Goal: Check status: Check status

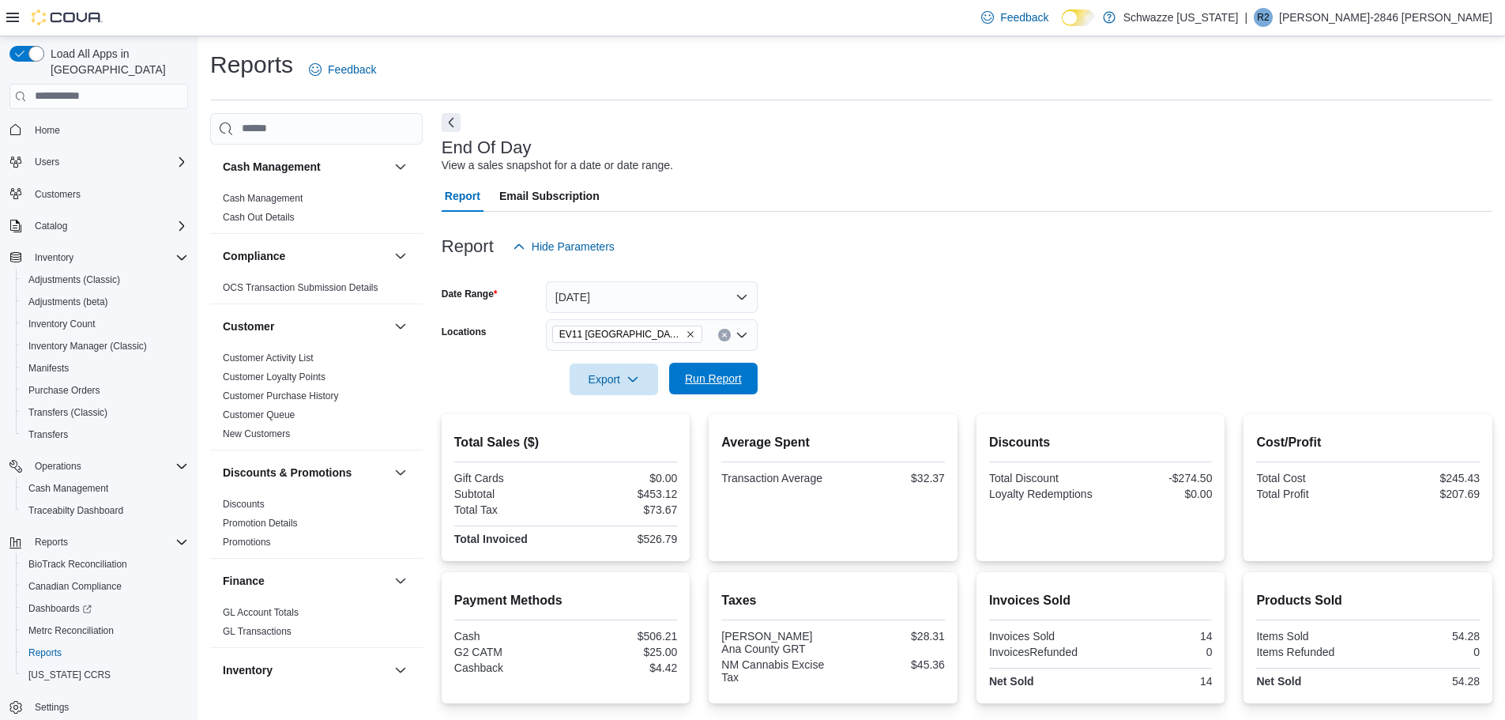
scroll to position [167, 0]
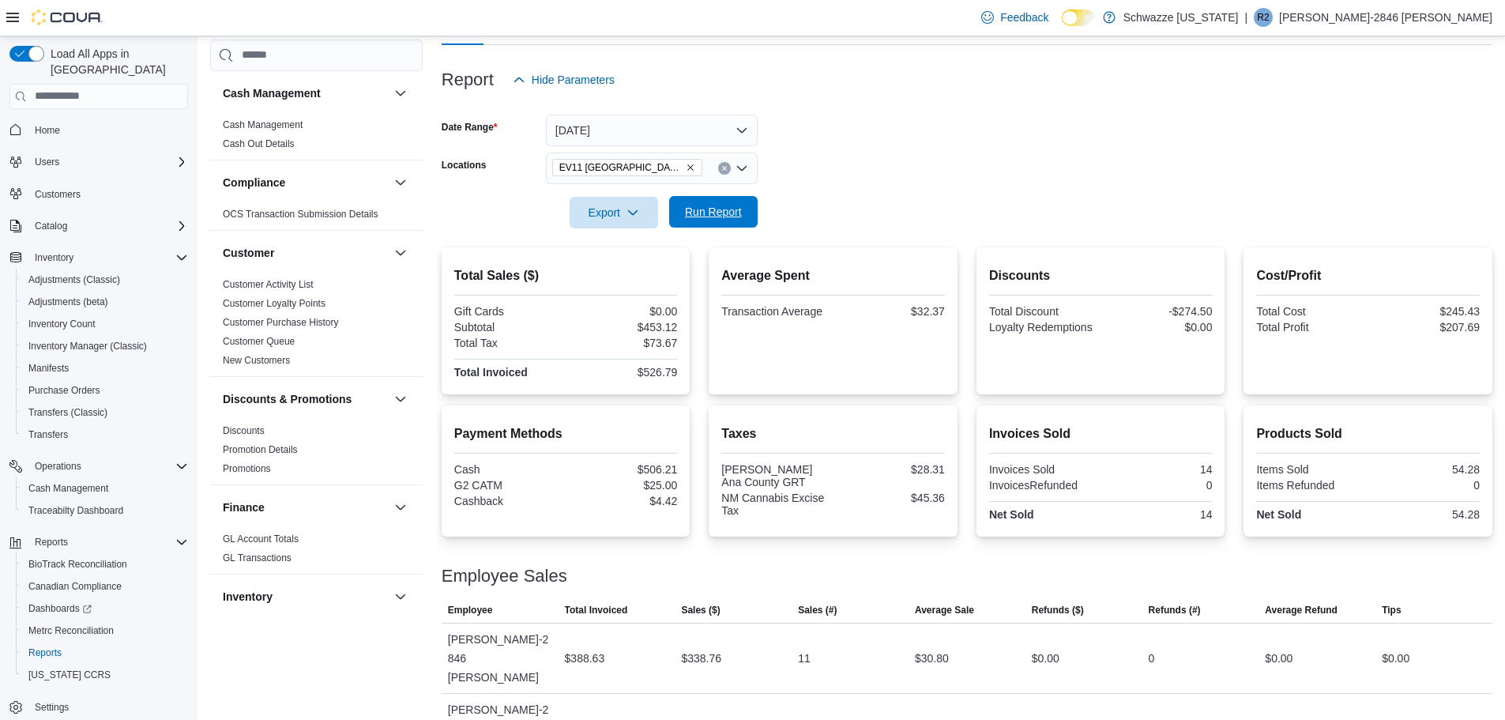
click at [706, 211] on span "Run Report" at bounding box center [713, 212] width 57 height 16
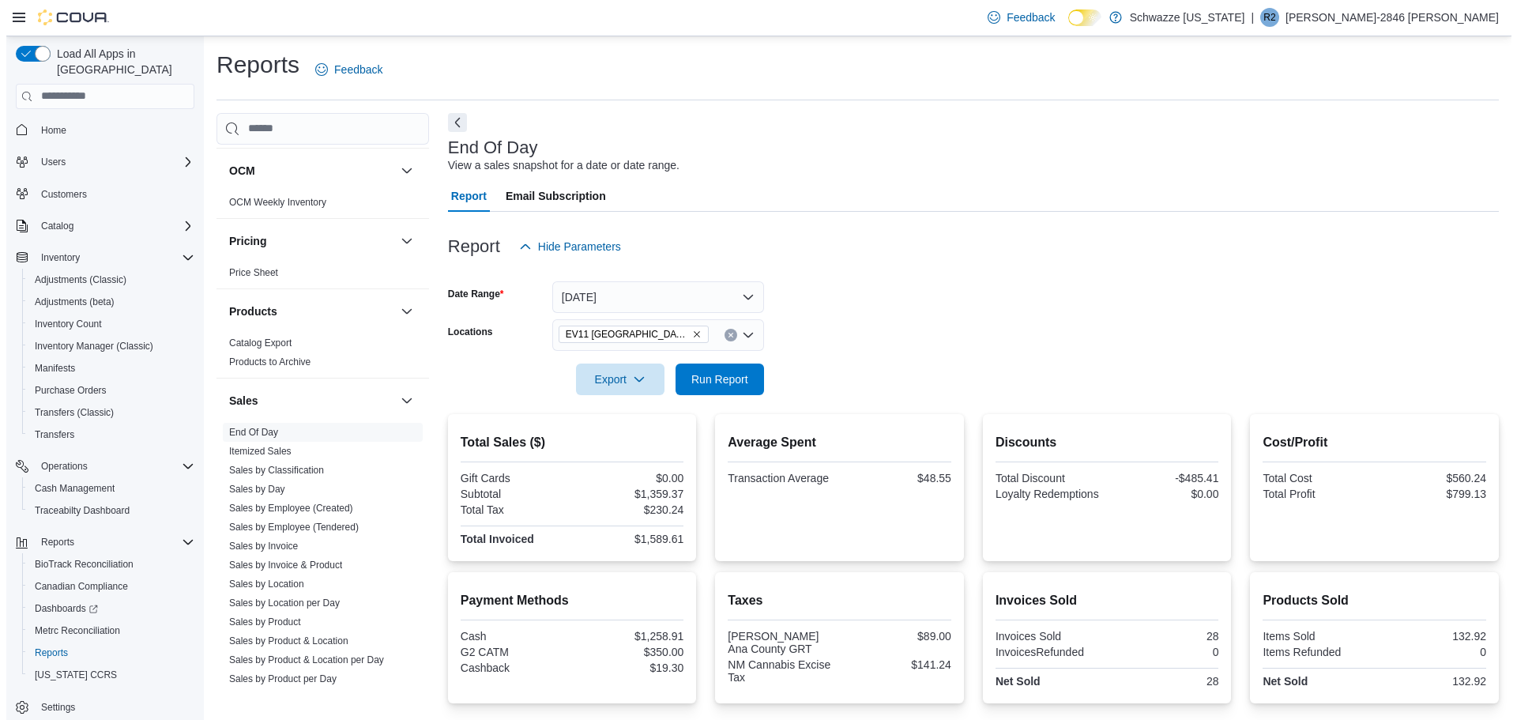
scroll to position [869, 0]
click at [280, 579] on link "Sales by Location" at bounding box center [260, 582] width 75 height 11
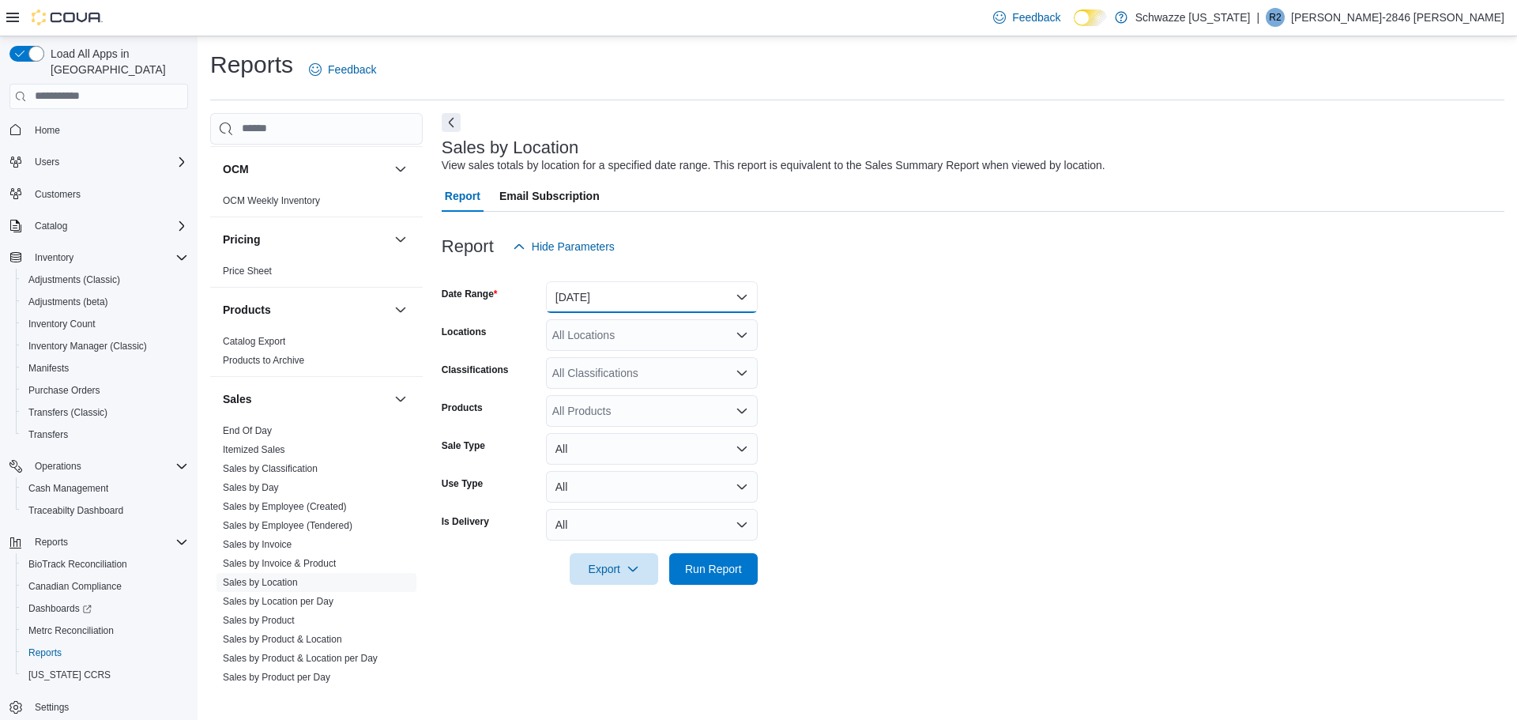
click at [624, 300] on button "[DATE]" at bounding box center [652, 297] width 212 height 32
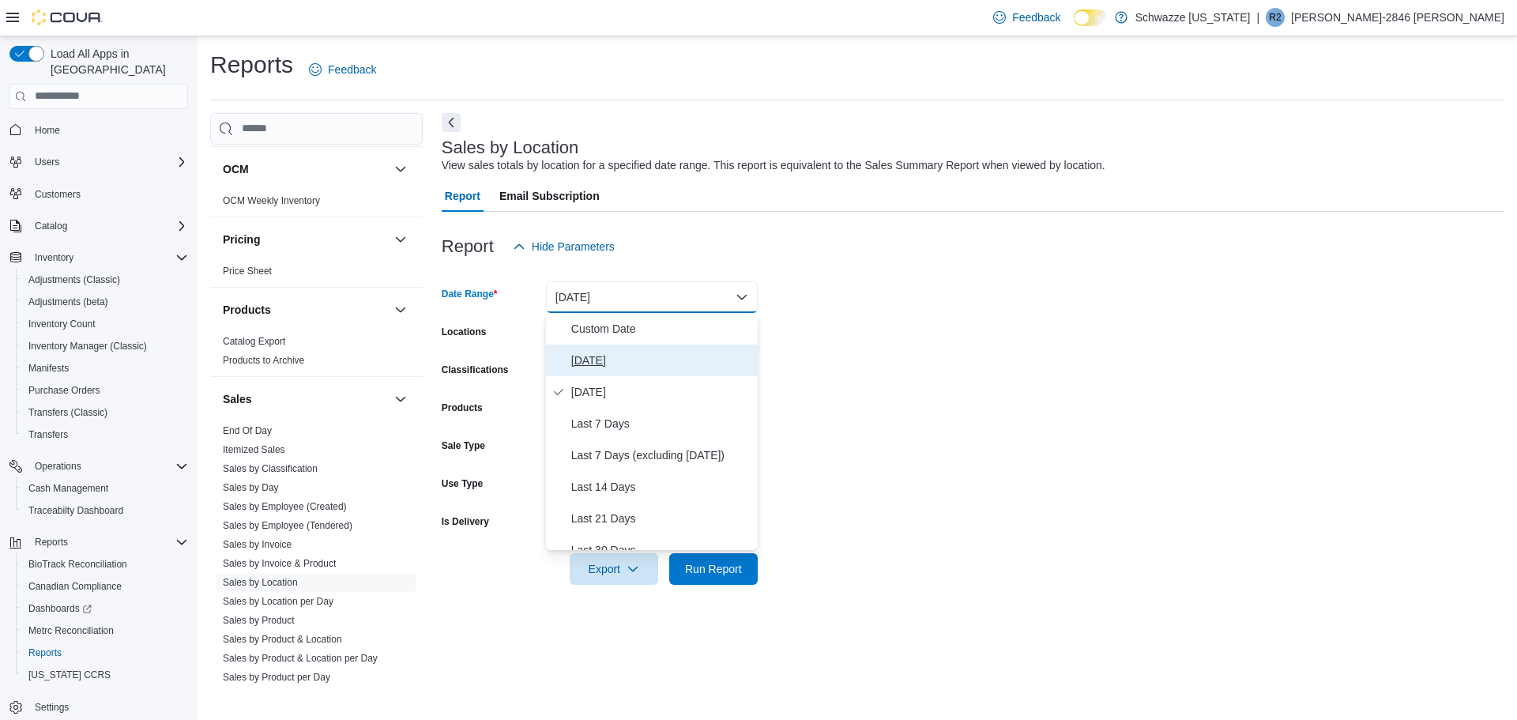
click at [610, 361] on span "[DATE]" at bounding box center [661, 360] width 180 height 19
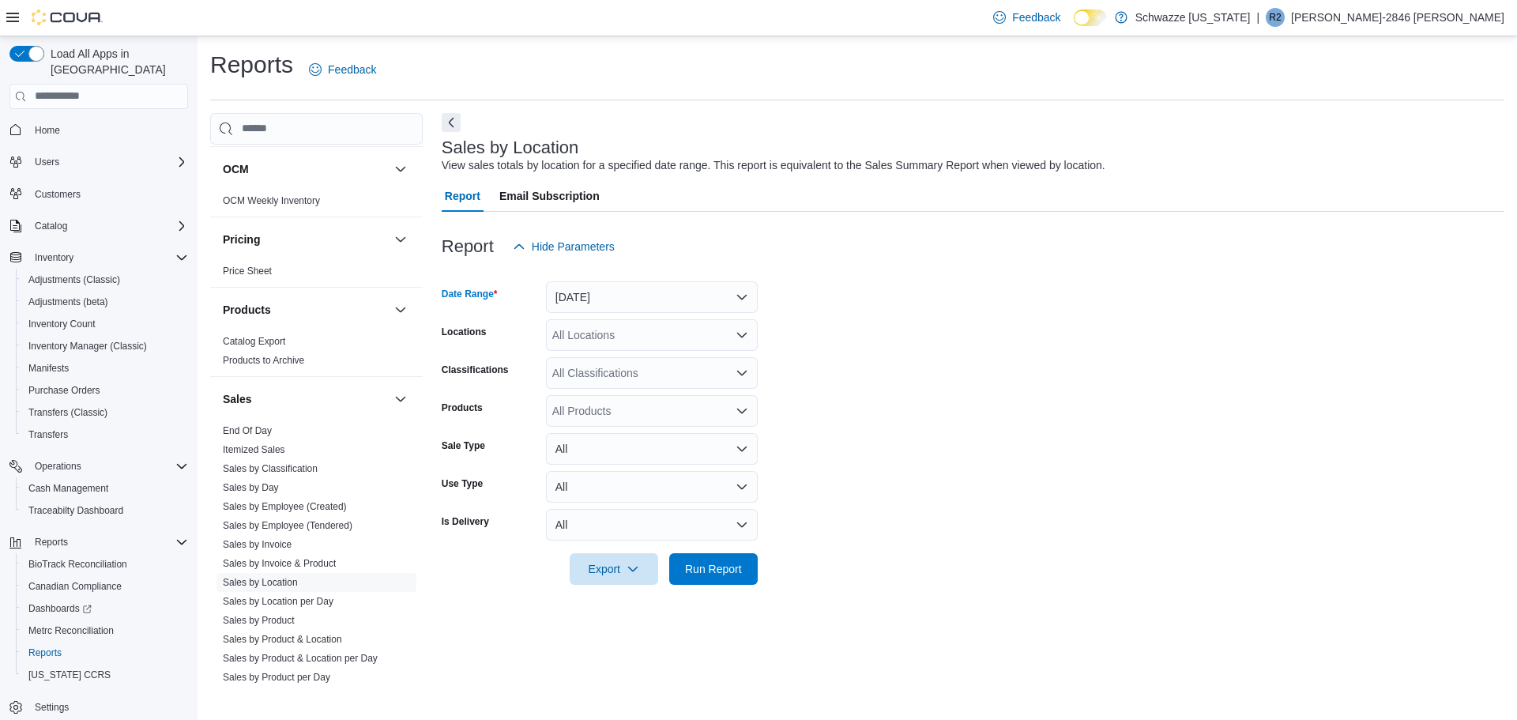
click at [612, 337] on div "All Locations" at bounding box center [652, 335] width 212 height 32
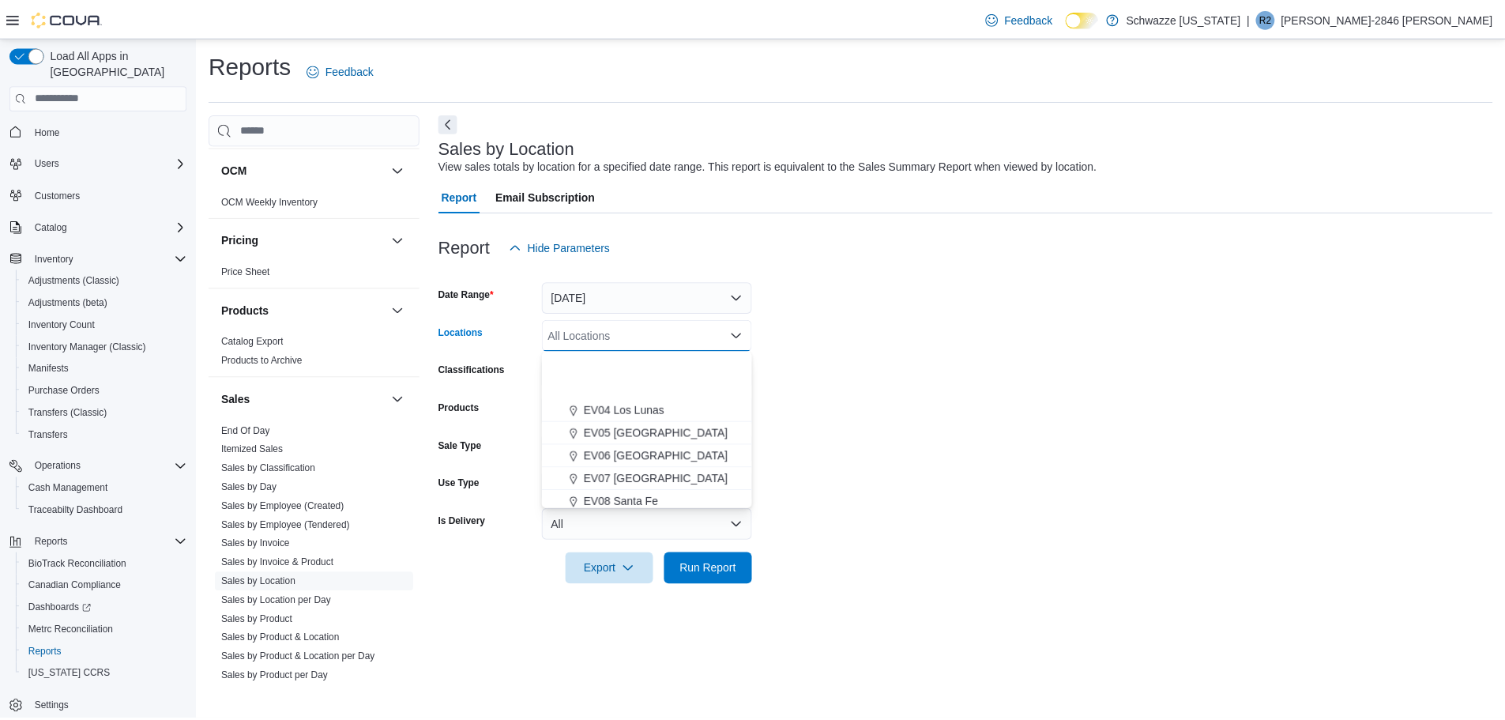
scroll to position [158, 0]
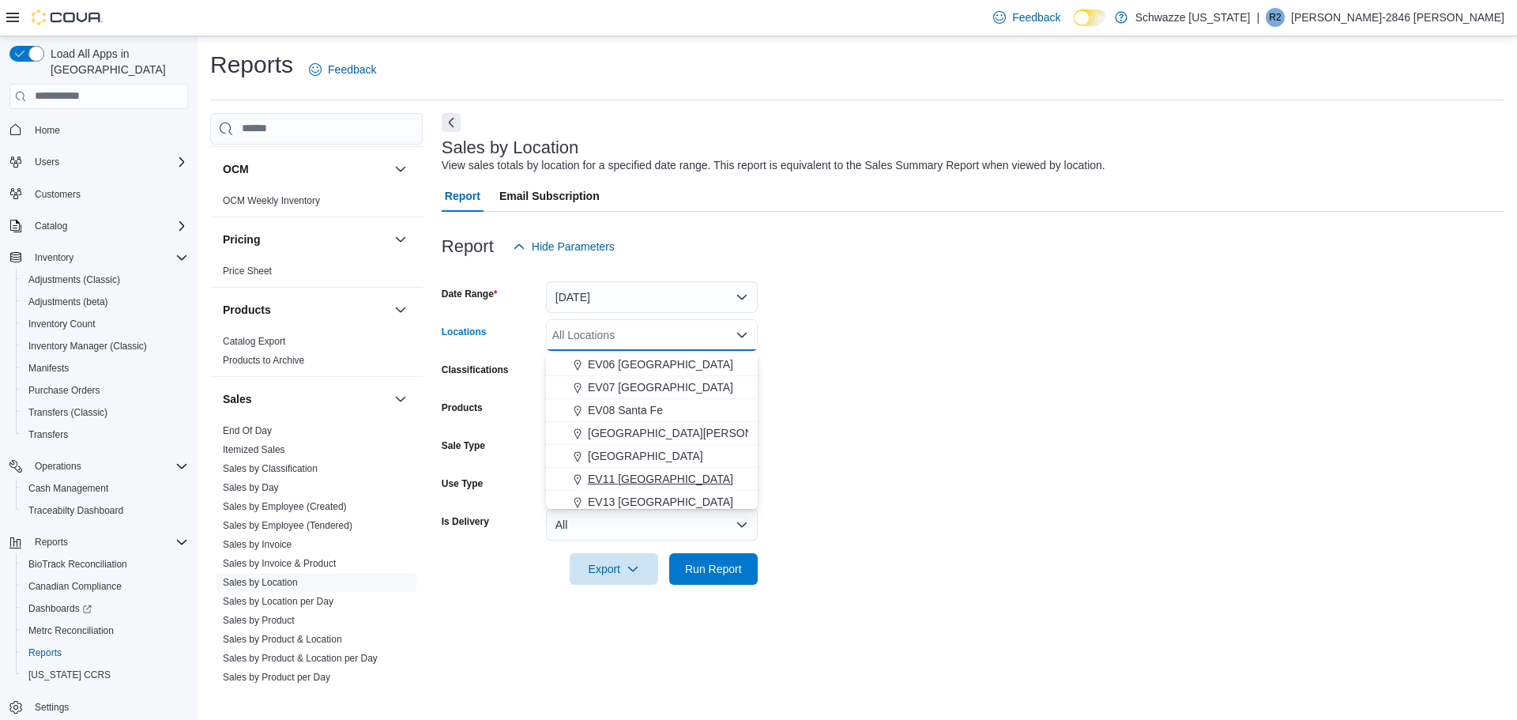
click at [613, 478] on span "EV11 [GEOGRAPHIC_DATA]" at bounding box center [660, 479] width 145 height 16
click at [721, 560] on span "Run Report" at bounding box center [714, 568] width 70 height 32
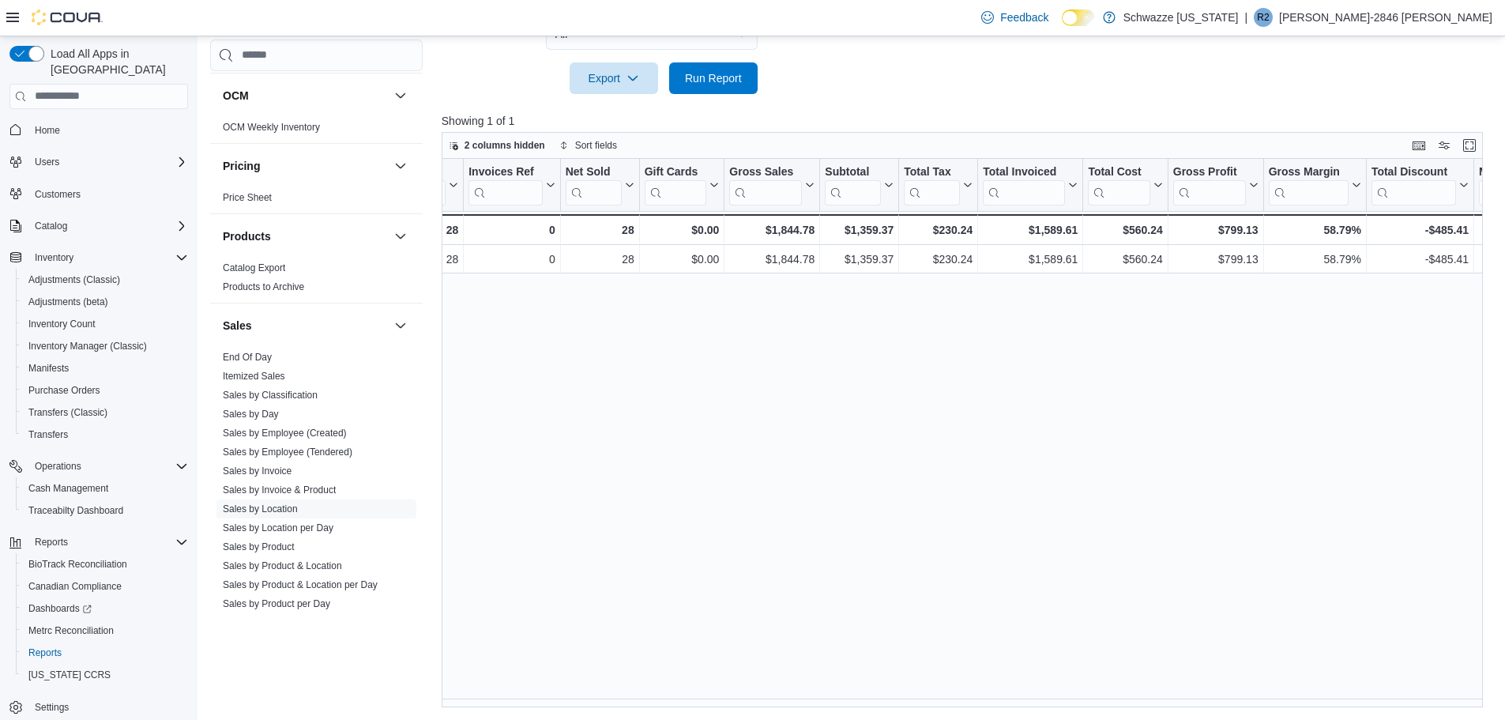
scroll to position [0, 272]
drag, startPoint x: 870, startPoint y: 699, endPoint x: 910, endPoint y: 706, distance: 40.9
click at [910, 706] on div "Location Click to view column header actions Invoices Sold Click to view column…" at bounding box center [968, 433] width 1053 height 549
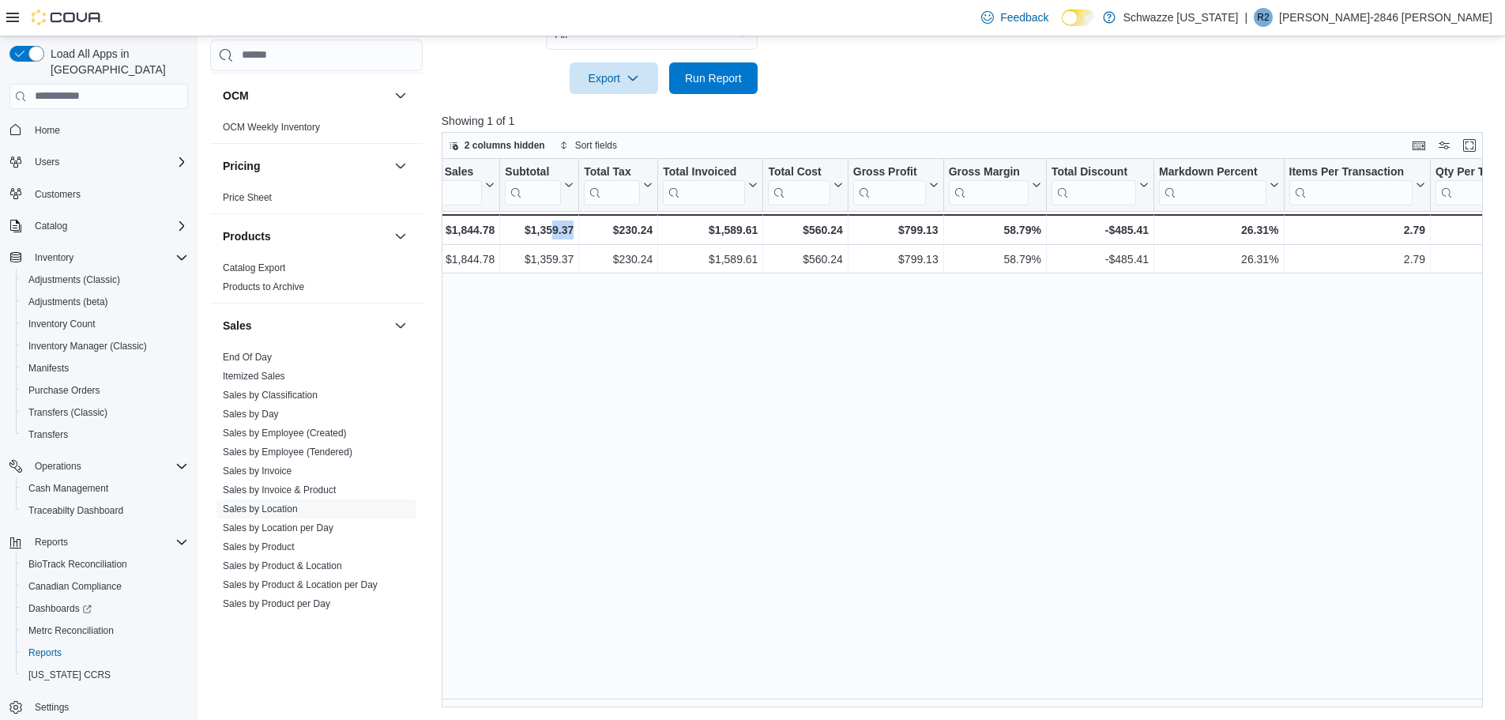
scroll to position [0, 596]
